Goal: Task Accomplishment & Management: Use online tool/utility

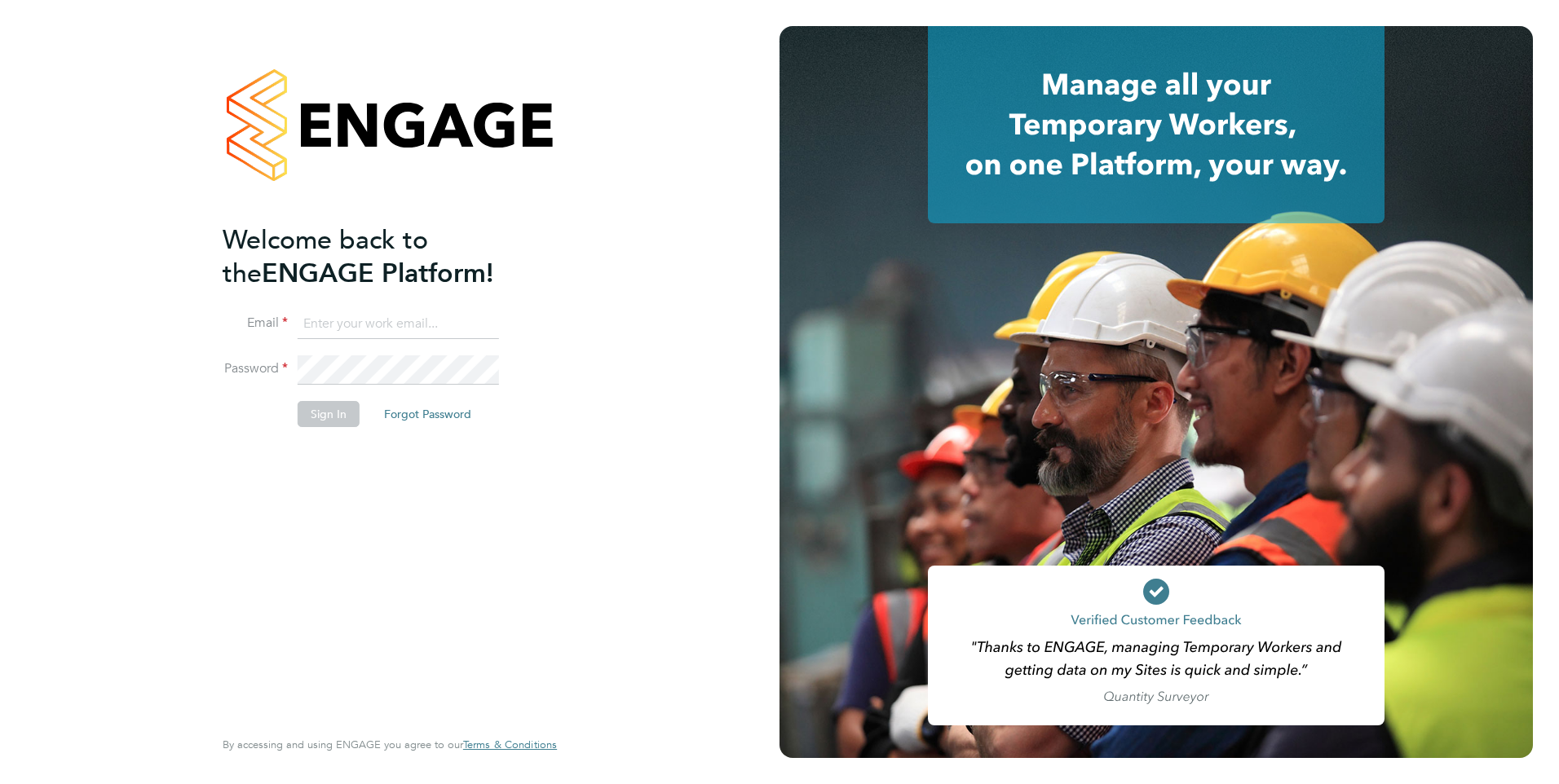
type input "phil.fifield@bhafc.co.uk"
click at [318, 415] on button "Sign In" at bounding box center [328, 413] width 62 height 26
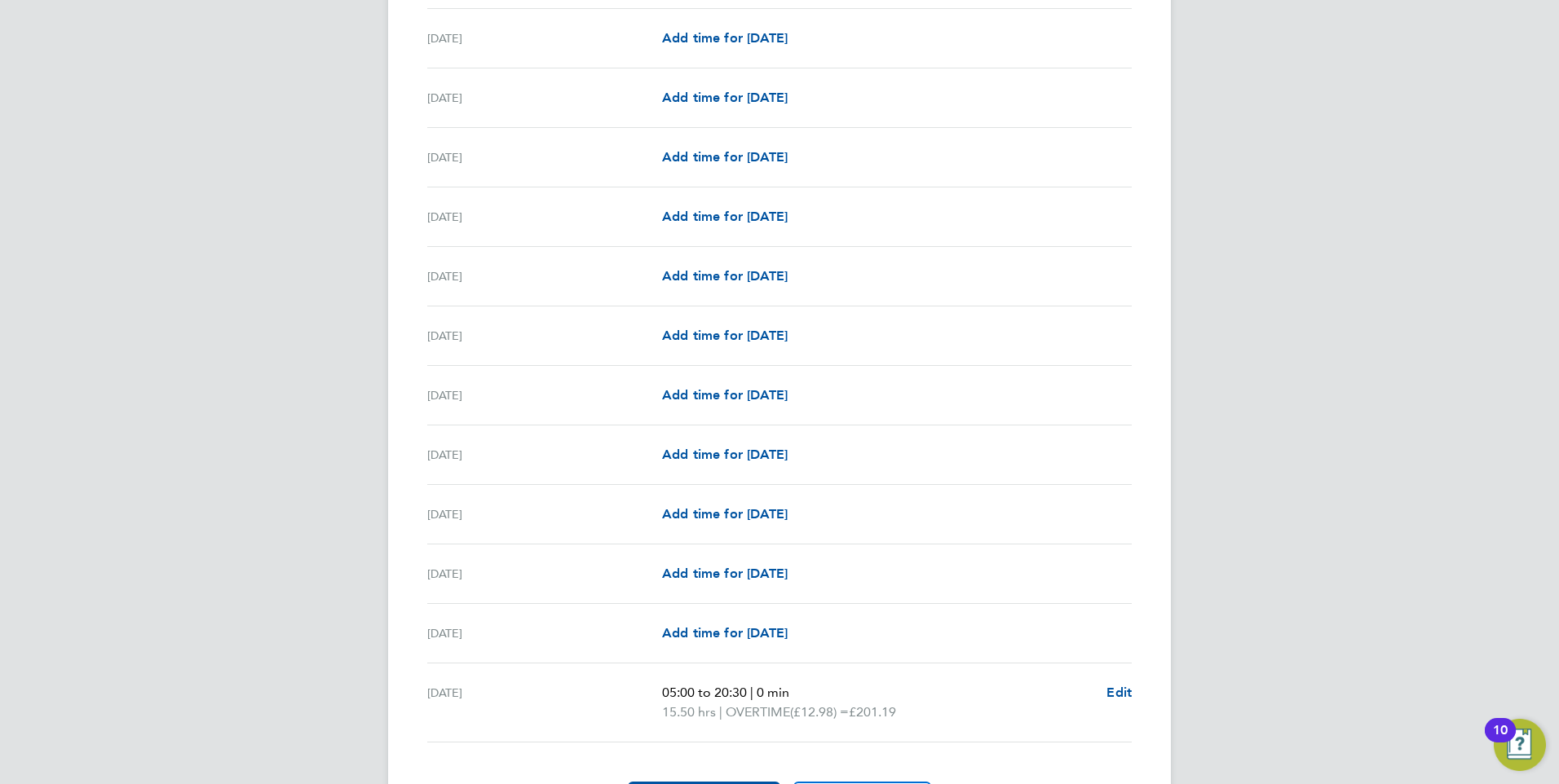
scroll to position [1763, 0]
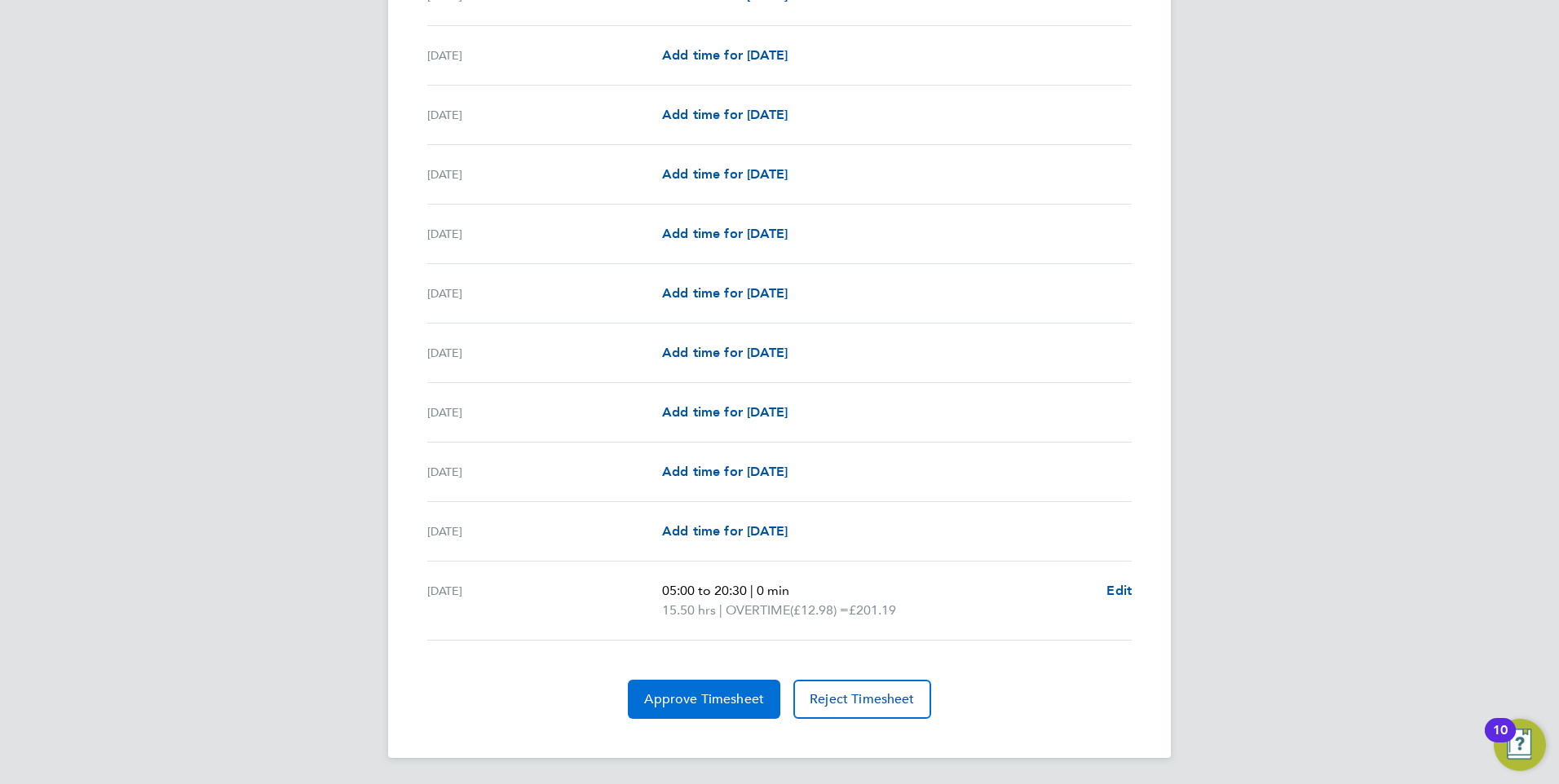
click at [717, 700] on span "Approve Timesheet" at bounding box center [704, 699] width 120 height 16
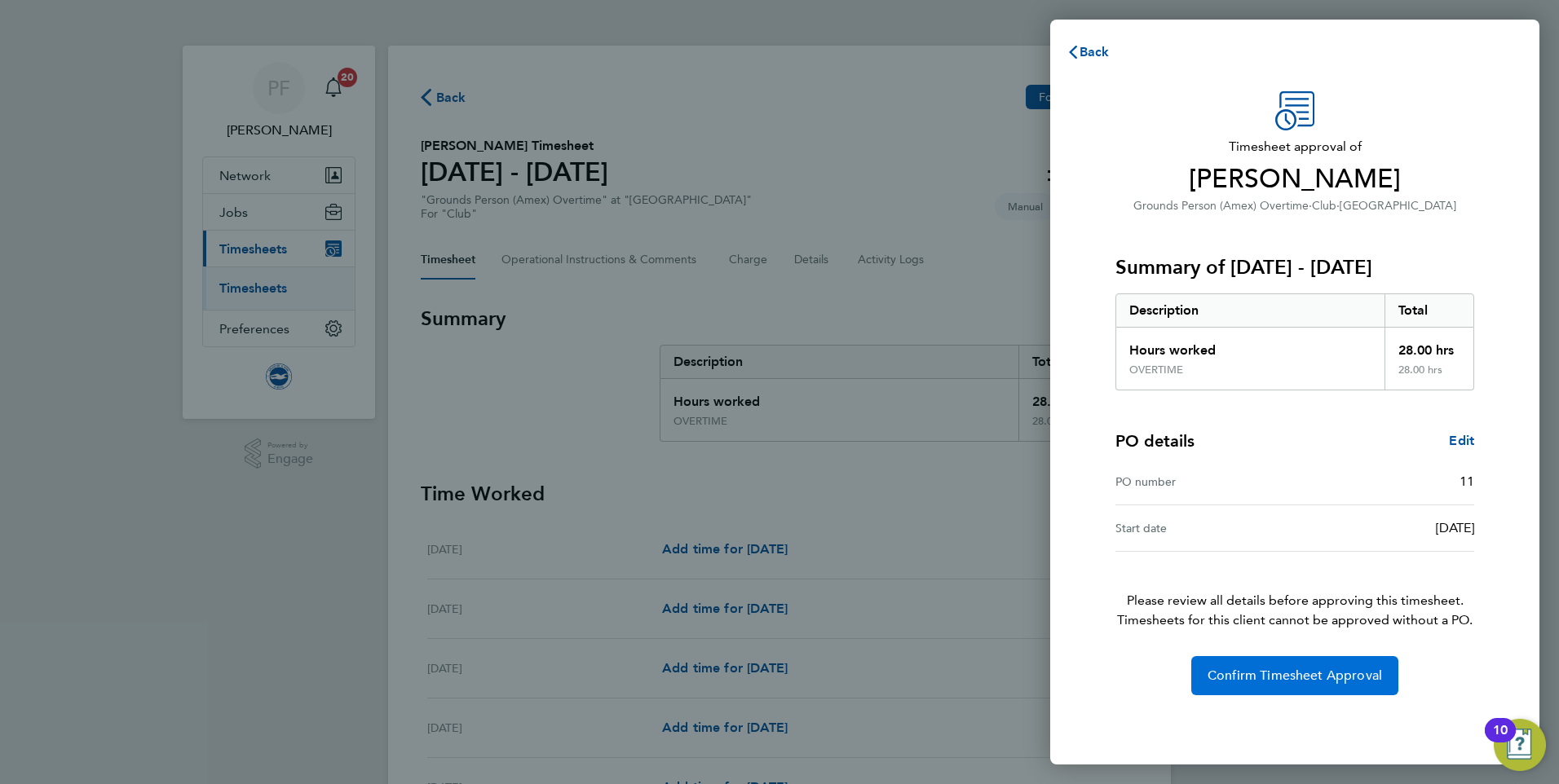
click at [1269, 671] on span "Confirm Timesheet Approval" at bounding box center [1295, 676] width 175 height 16
